Goal: Transaction & Acquisition: Purchase product/service

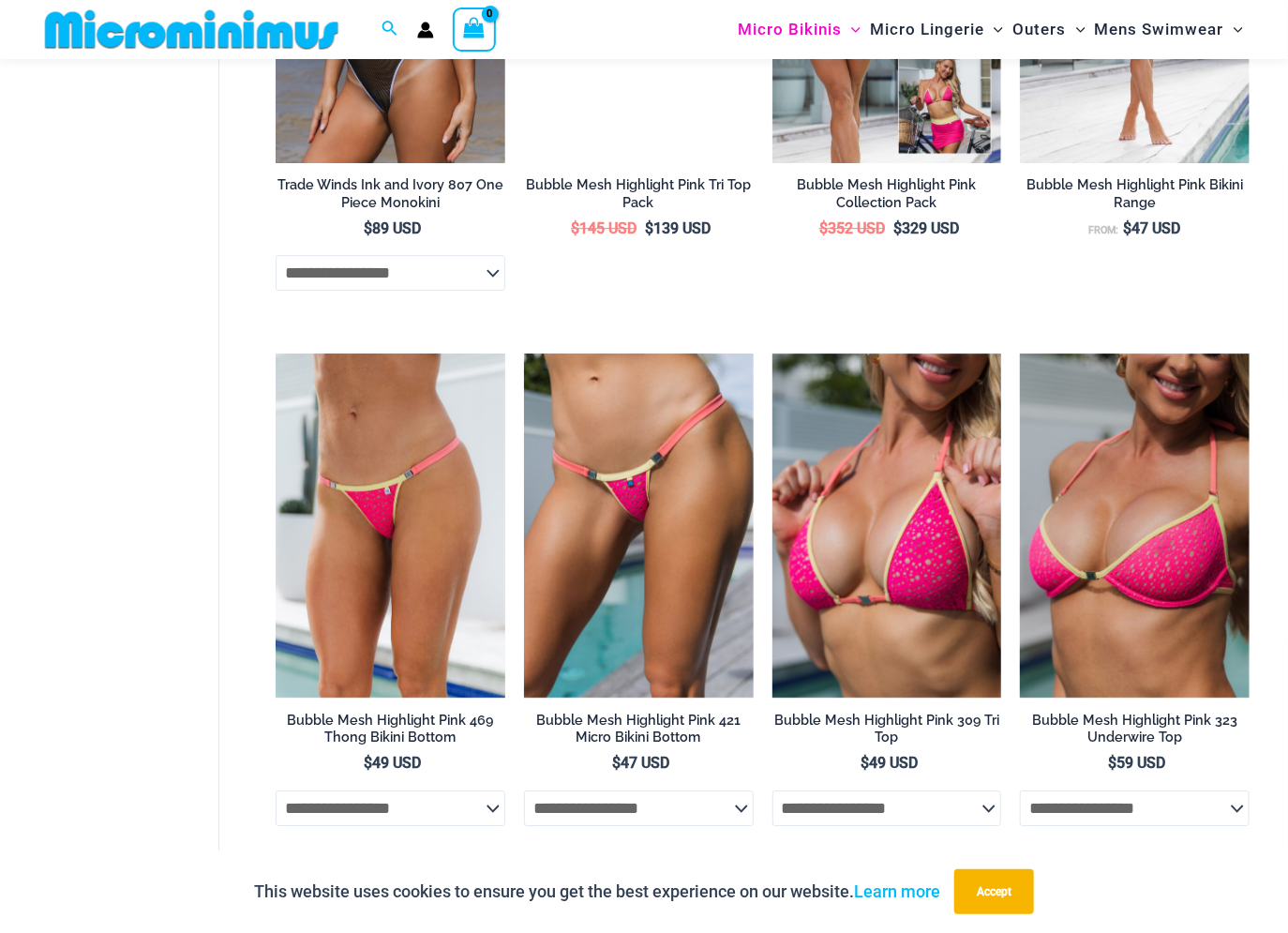
scroll to position [3150, 0]
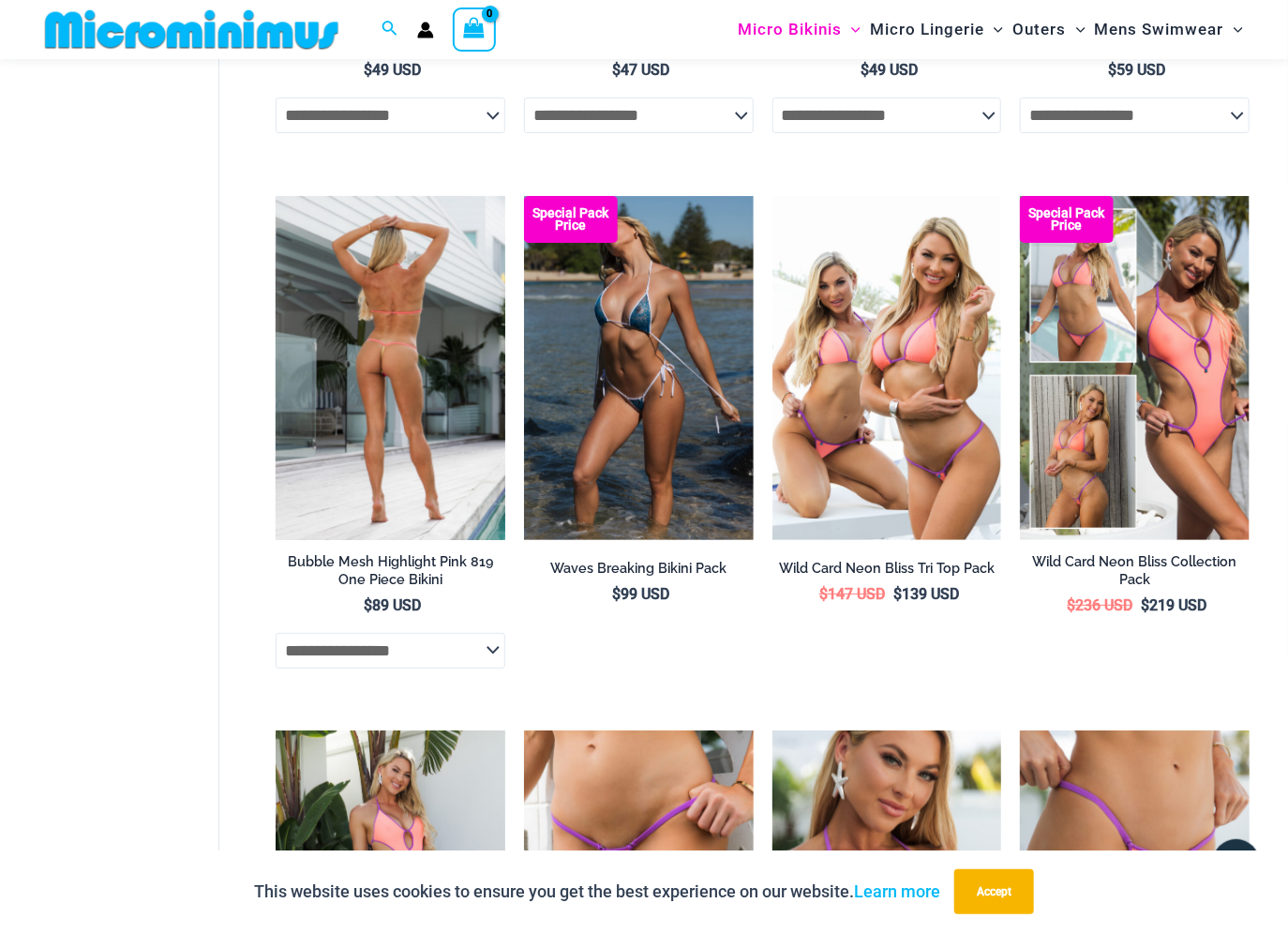
click at [403, 395] on img at bounding box center [390, 367] width 229 height 344
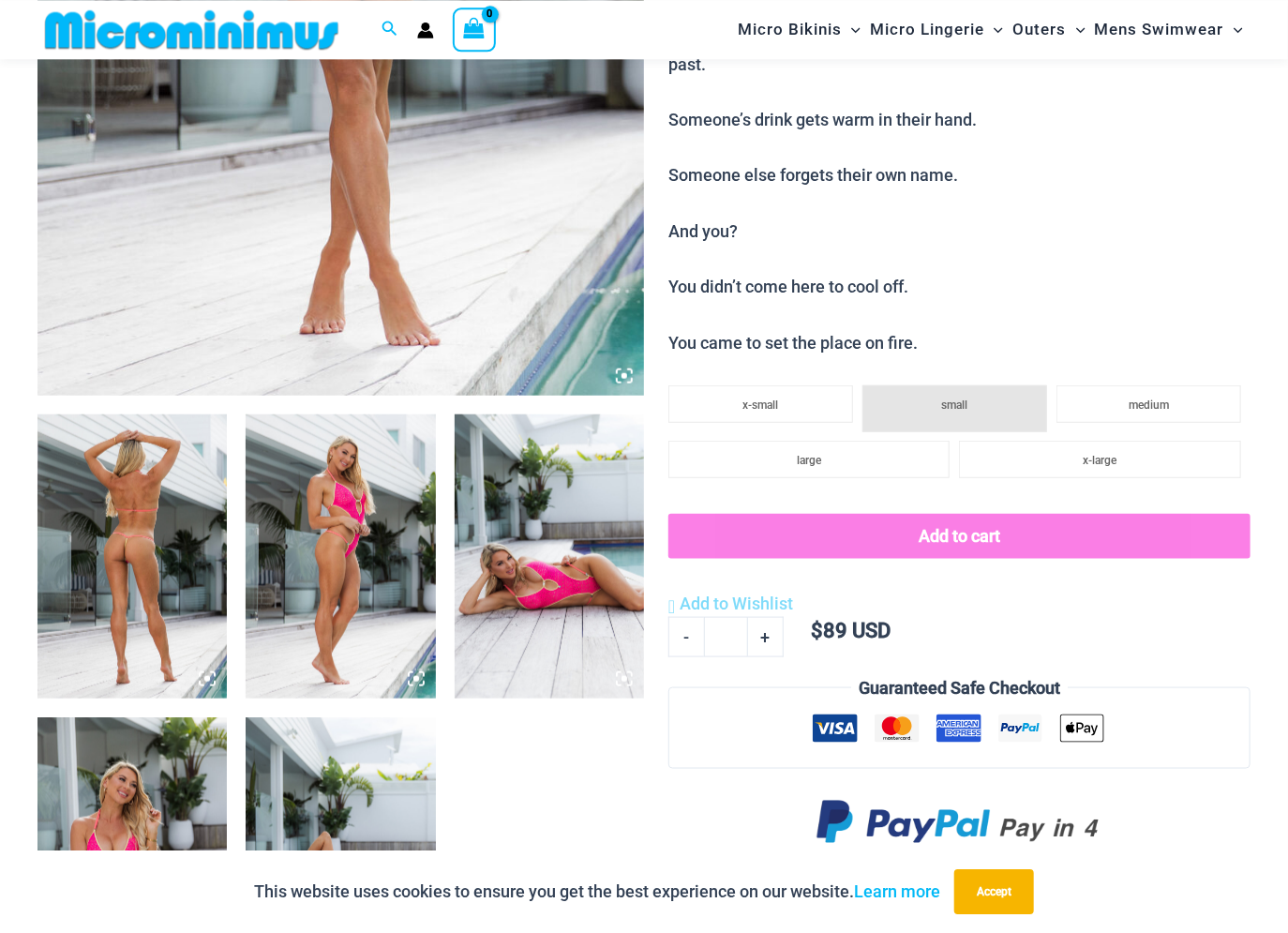
scroll to position [876, 0]
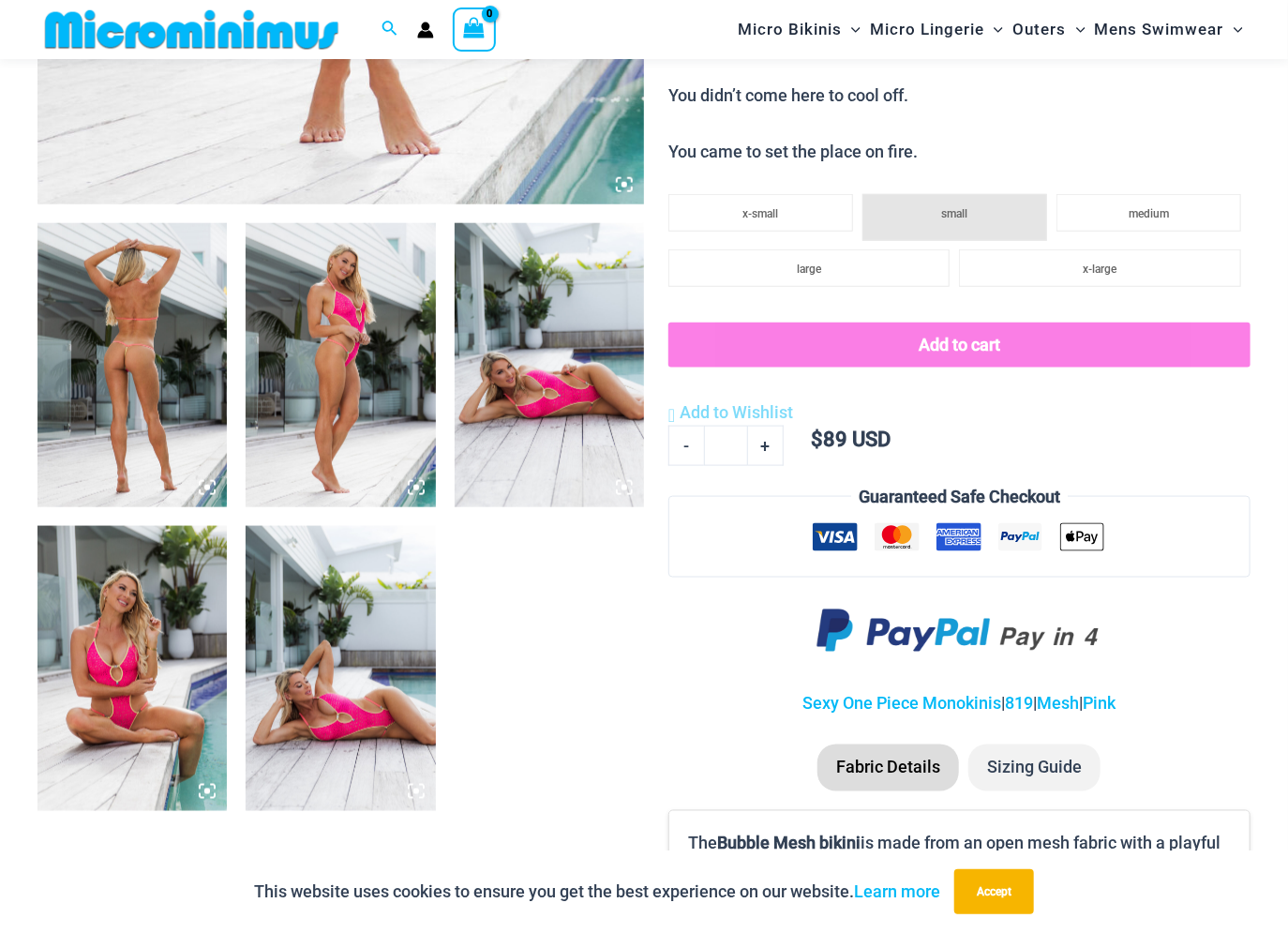
click at [369, 428] on img at bounding box center [340, 365] width 190 height 284
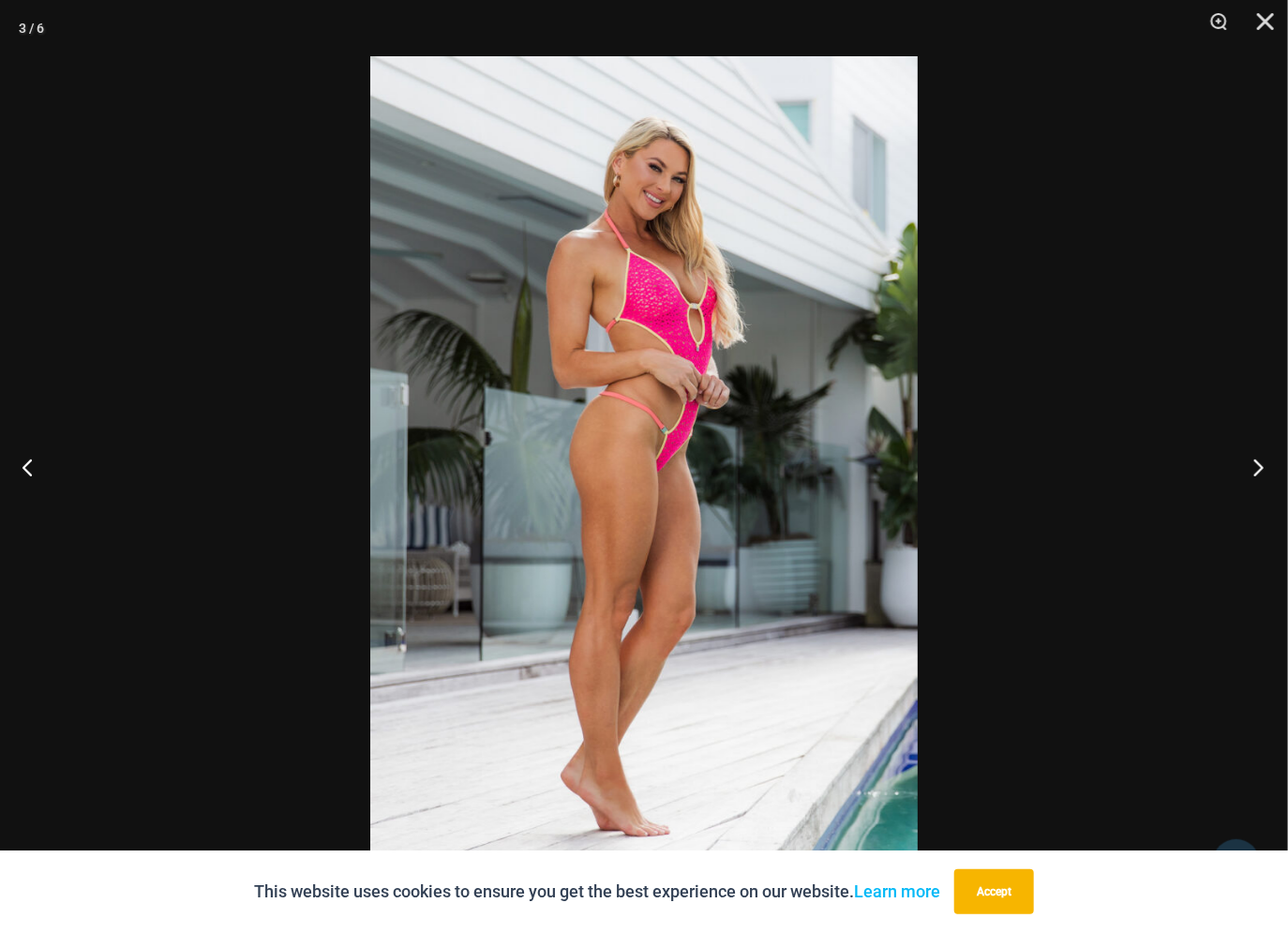
click at [1265, 469] on button "Next" at bounding box center [1252, 467] width 70 height 94
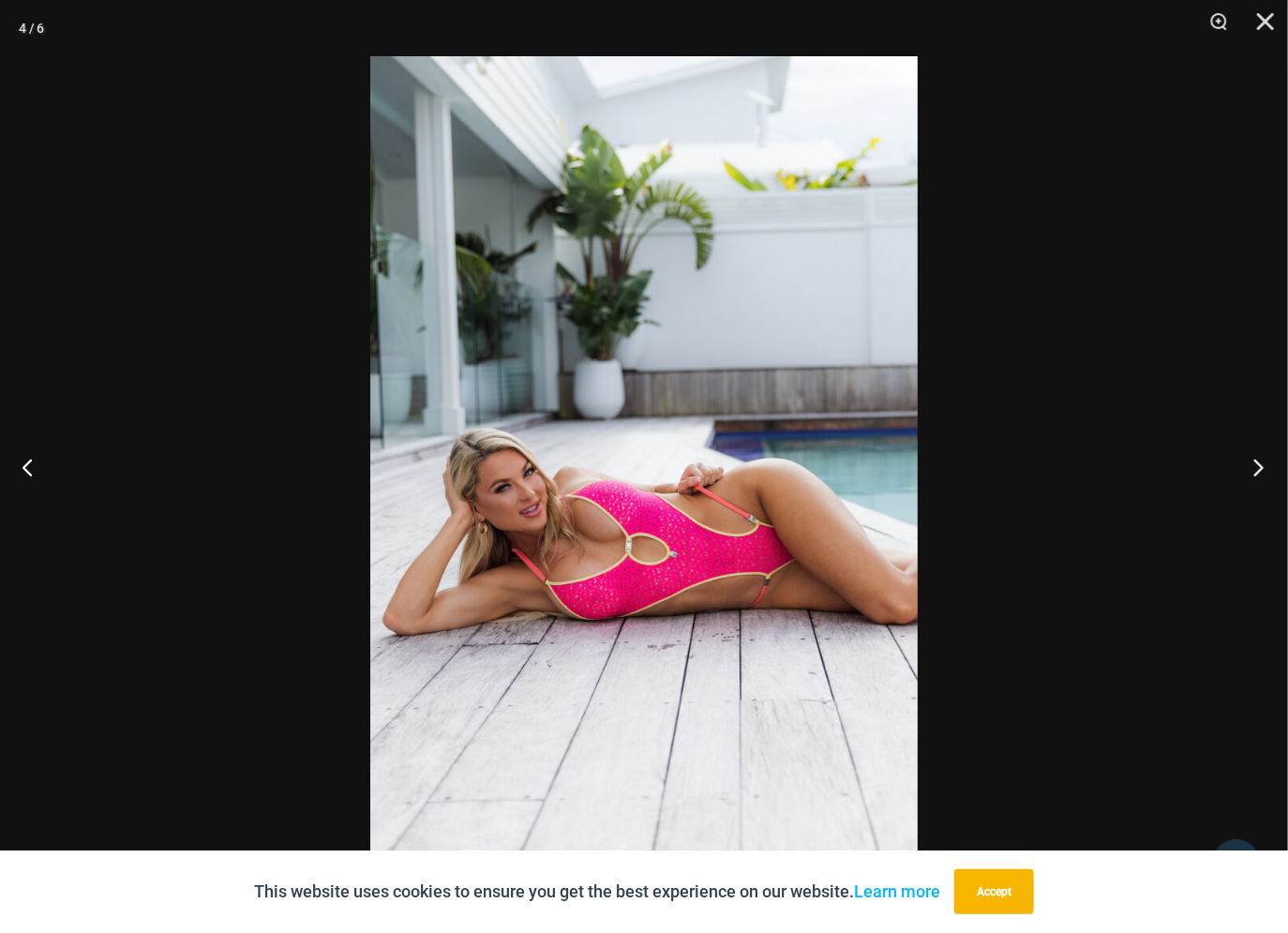
click at [1265, 470] on button "Next" at bounding box center [1252, 467] width 70 height 94
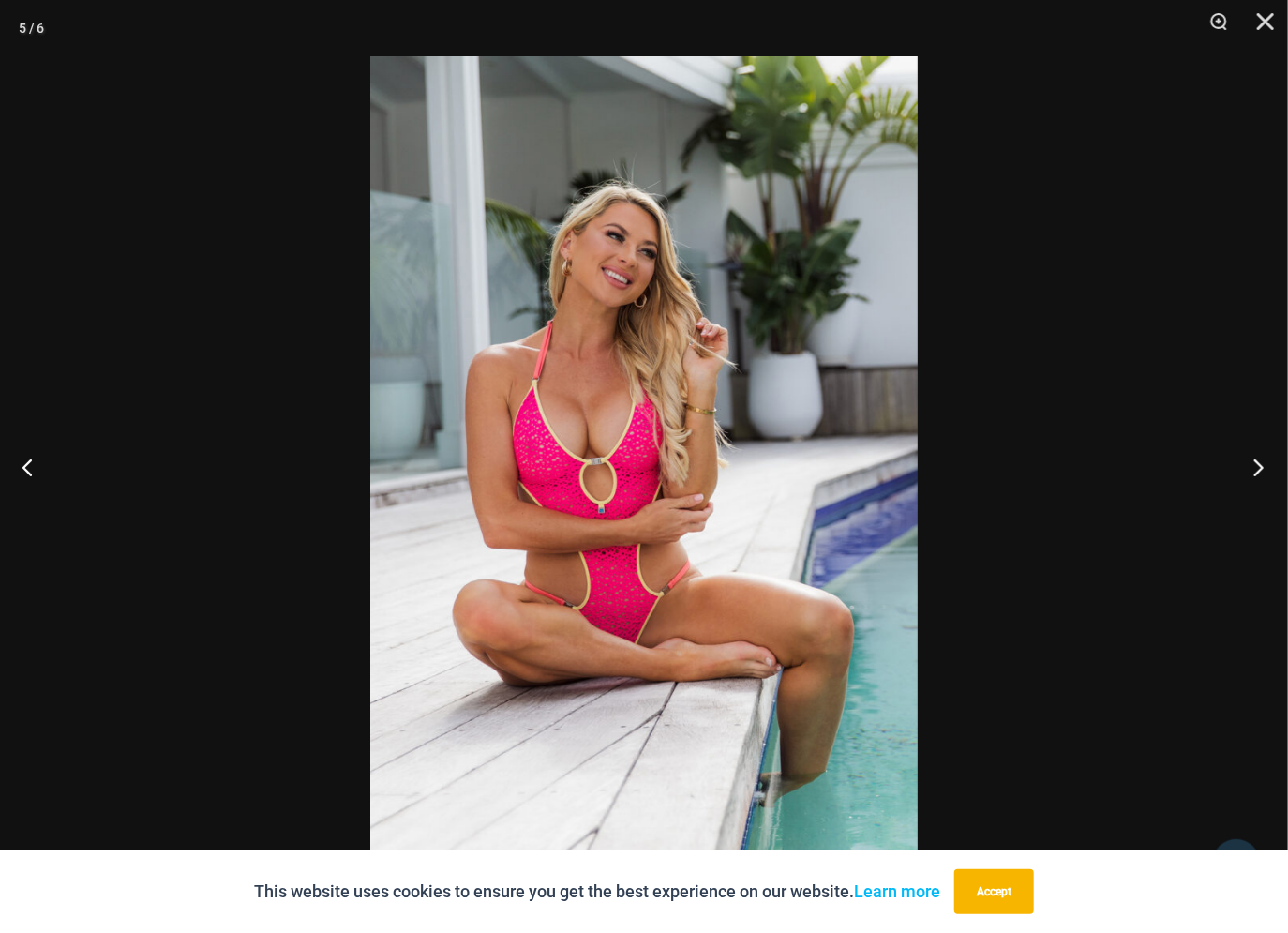
click at [1265, 470] on button "Next" at bounding box center [1252, 467] width 70 height 94
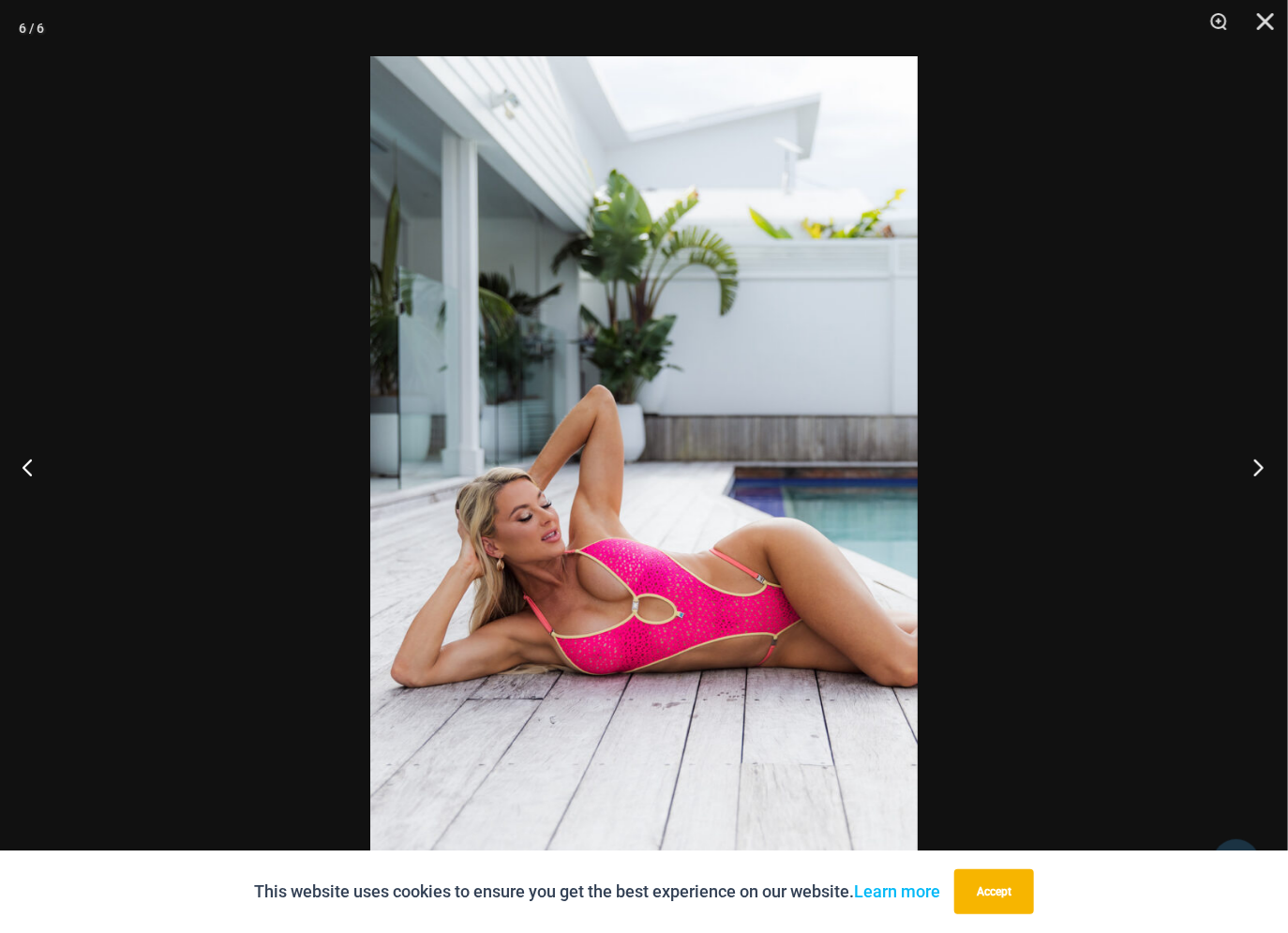
click at [1265, 470] on button "Next" at bounding box center [1252, 467] width 70 height 94
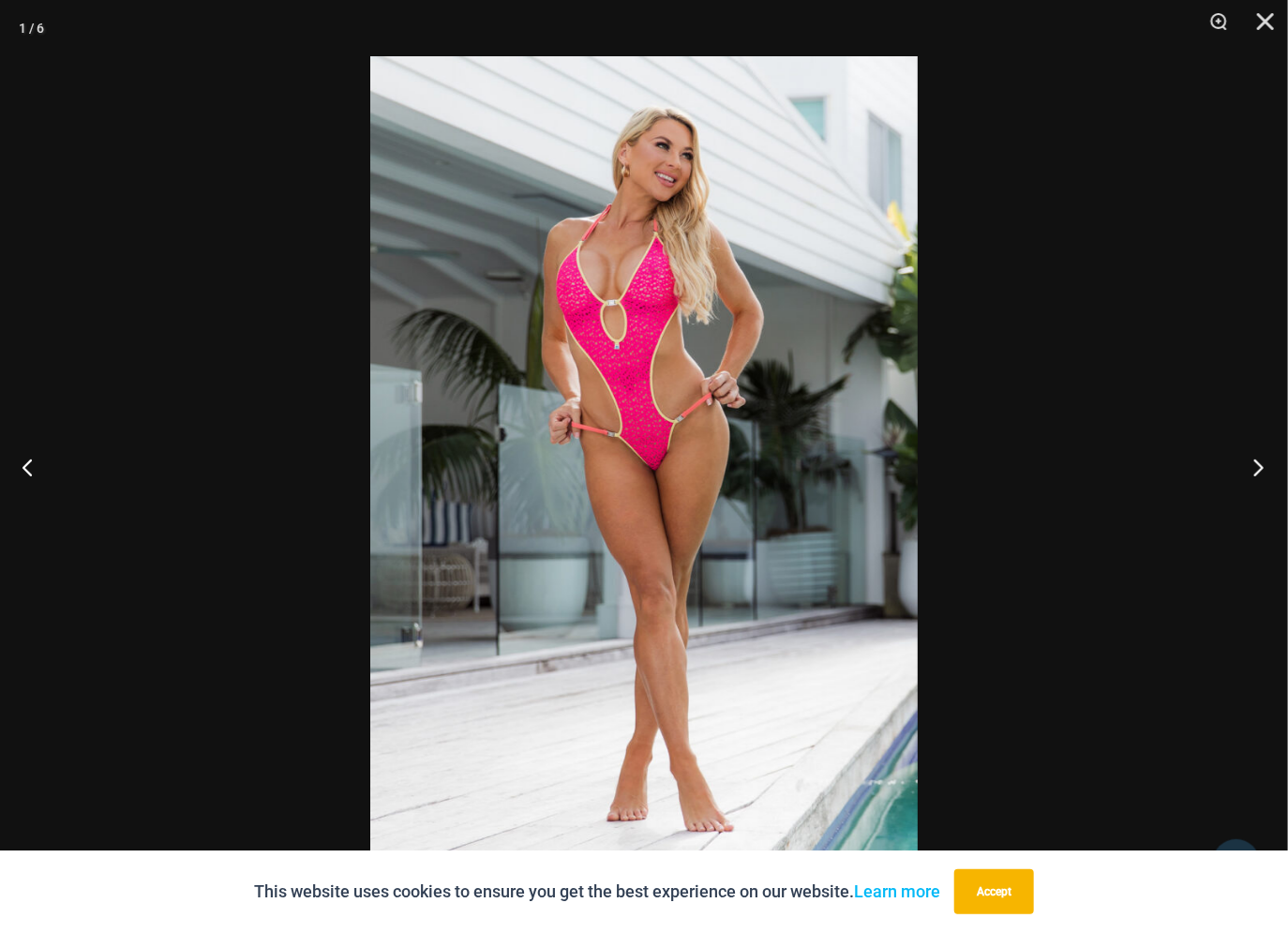
click at [1265, 470] on button "Next" at bounding box center [1252, 467] width 70 height 94
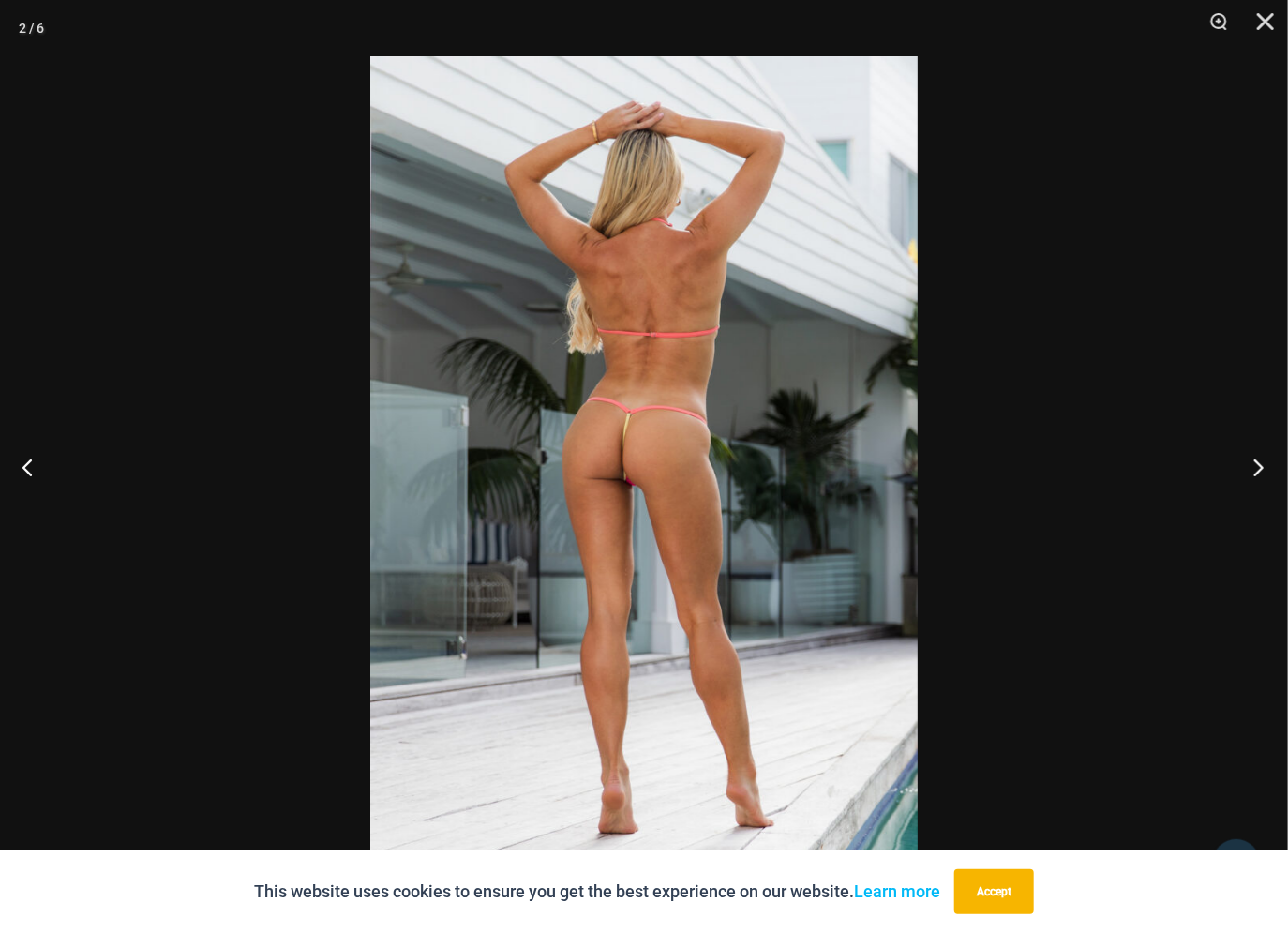
click at [1265, 470] on button "Next" at bounding box center [1252, 467] width 70 height 94
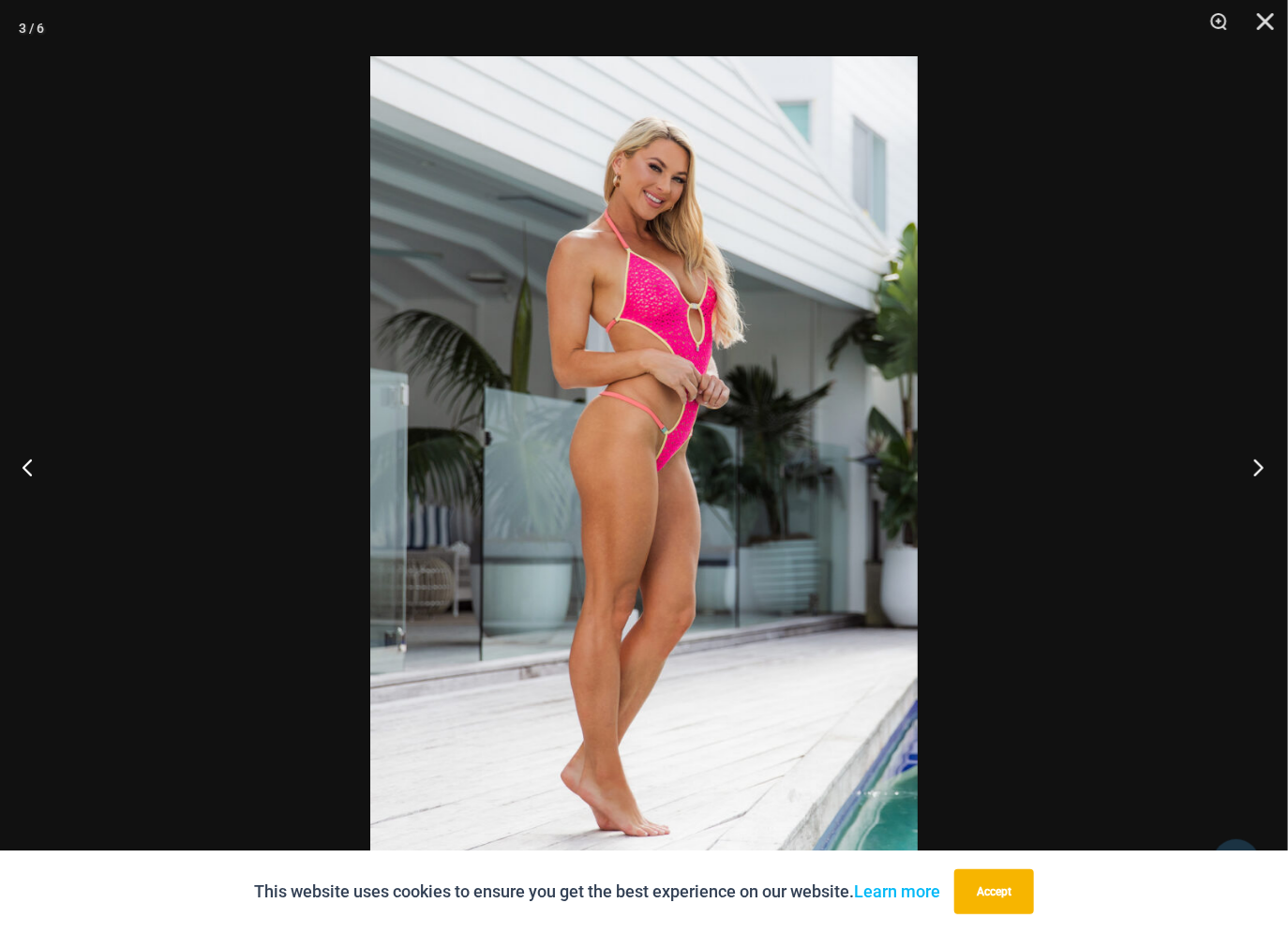
click at [1265, 470] on button "Next" at bounding box center [1252, 467] width 70 height 94
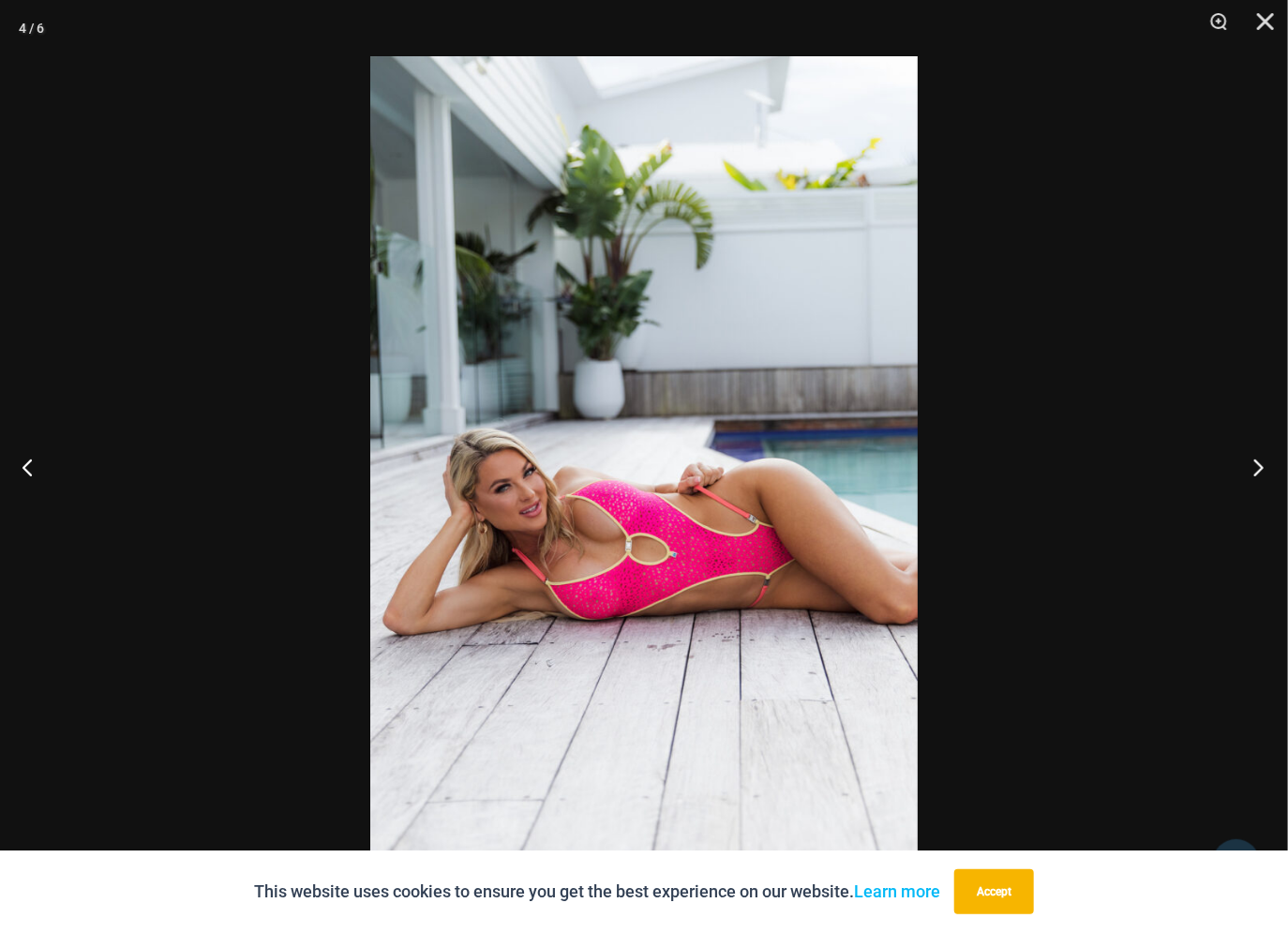
click at [1265, 470] on button "Next" at bounding box center [1252, 467] width 70 height 94
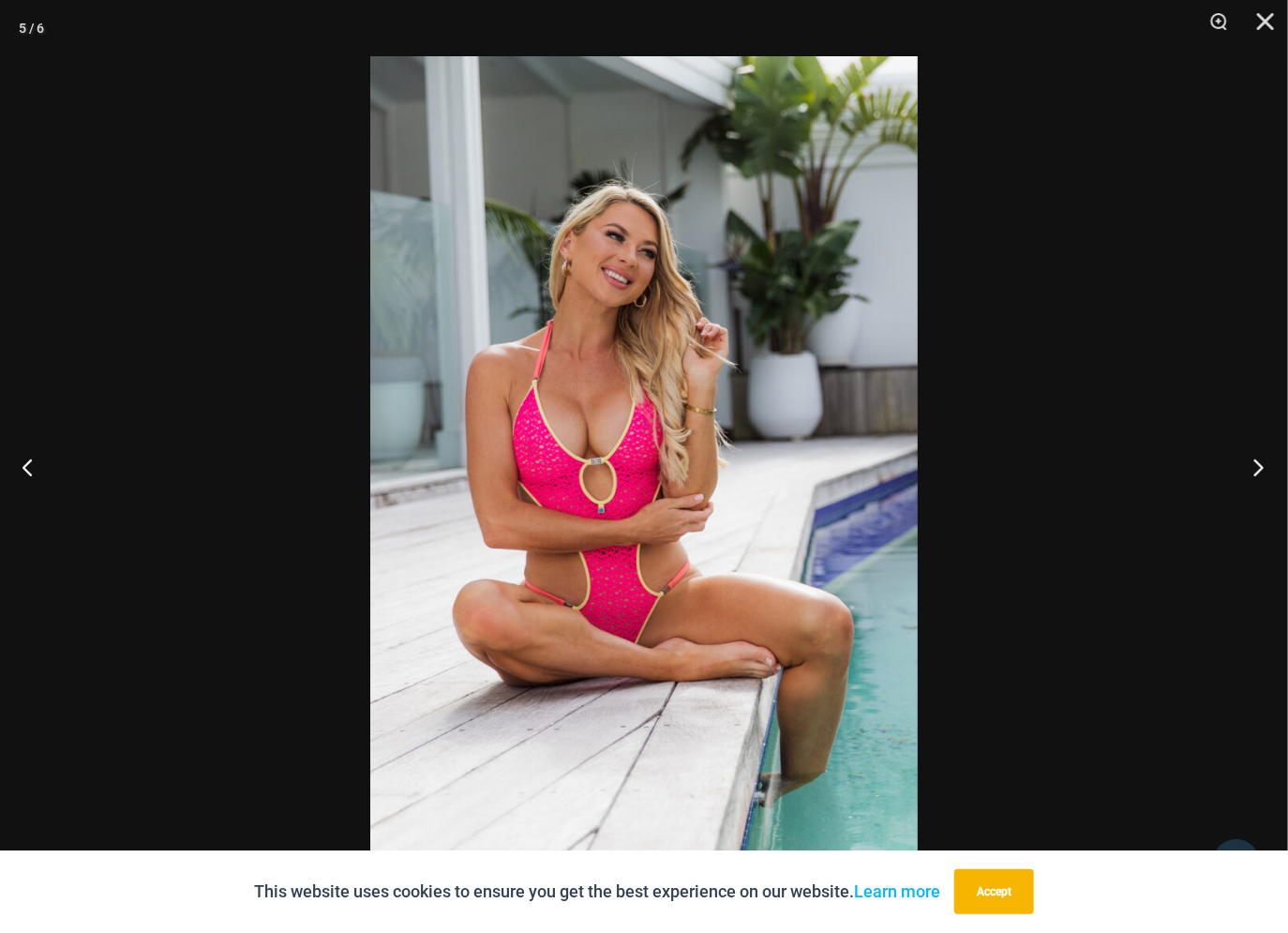
click at [1265, 470] on button "Next" at bounding box center [1252, 467] width 70 height 94
